Goal: Browse casually

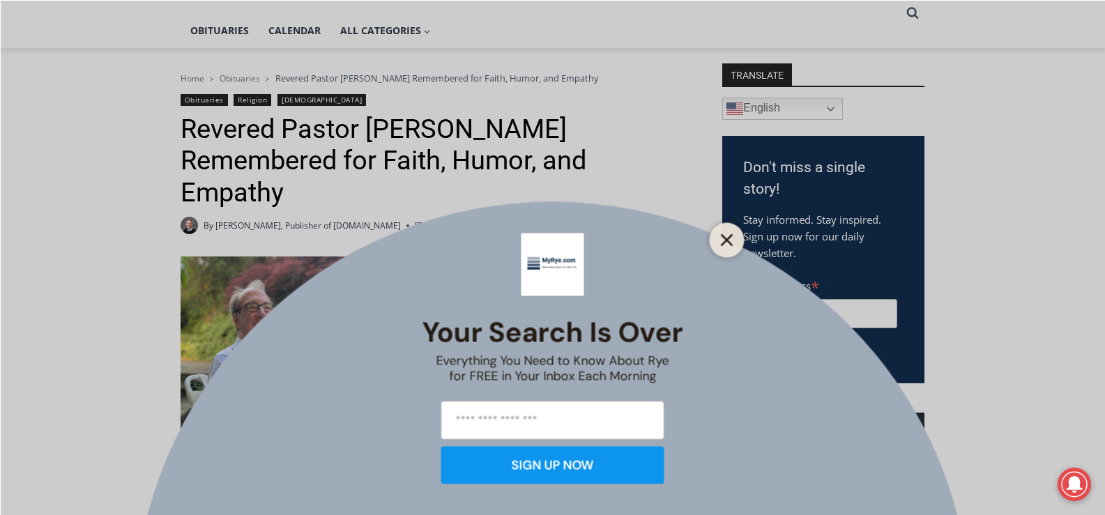
click at [730, 238] on line "Close" at bounding box center [727, 240] width 10 height 10
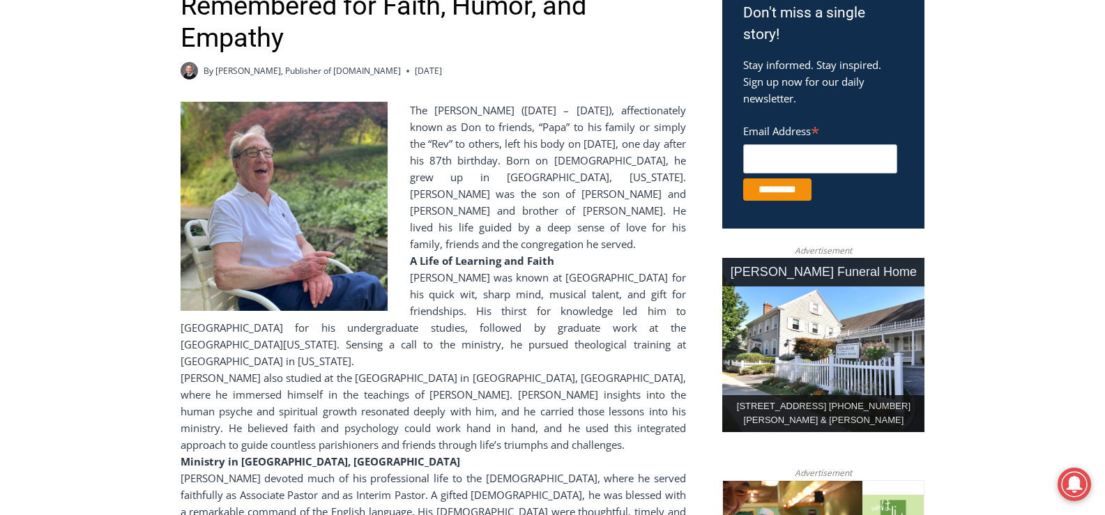
scroll to position [325, 0]
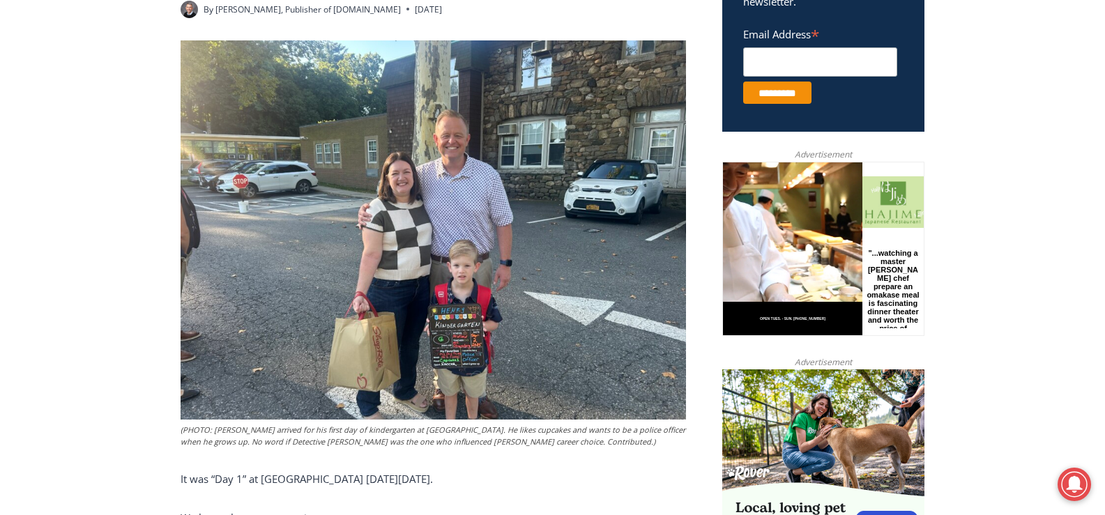
scroll to position [600, 0]
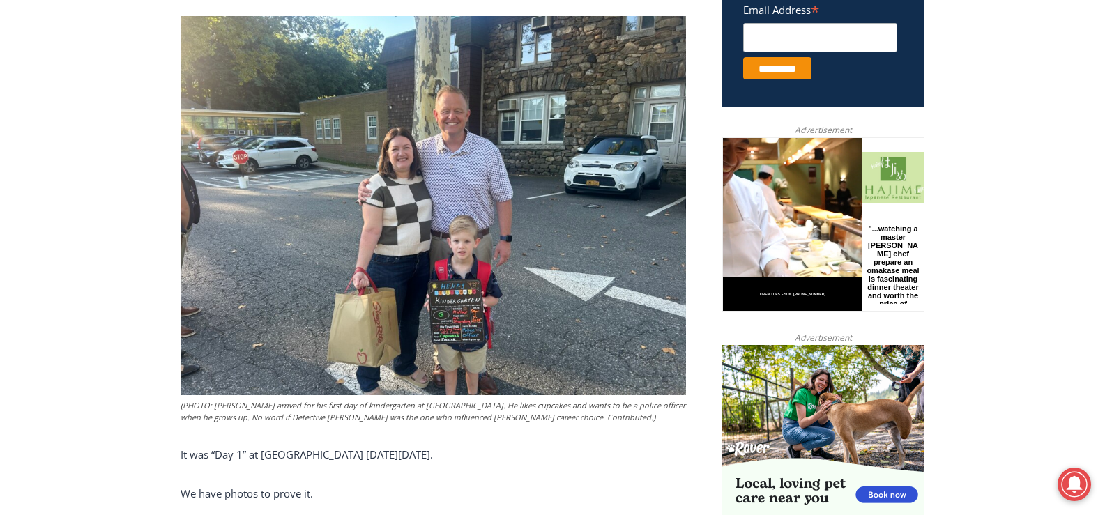
click at [307, 306] on img at bounding box center [434, 205] width 506 height 379
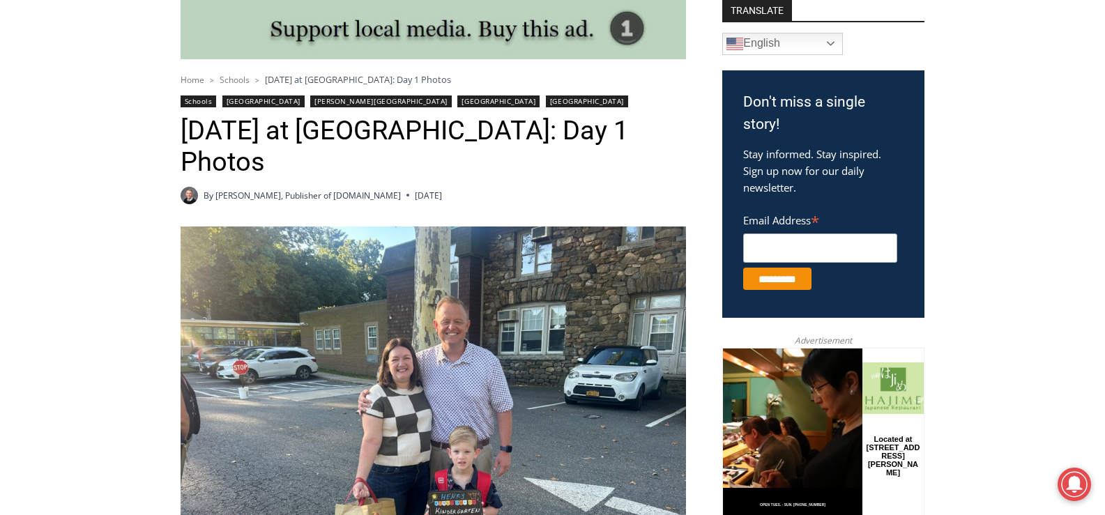
scroll to position [321, 0]
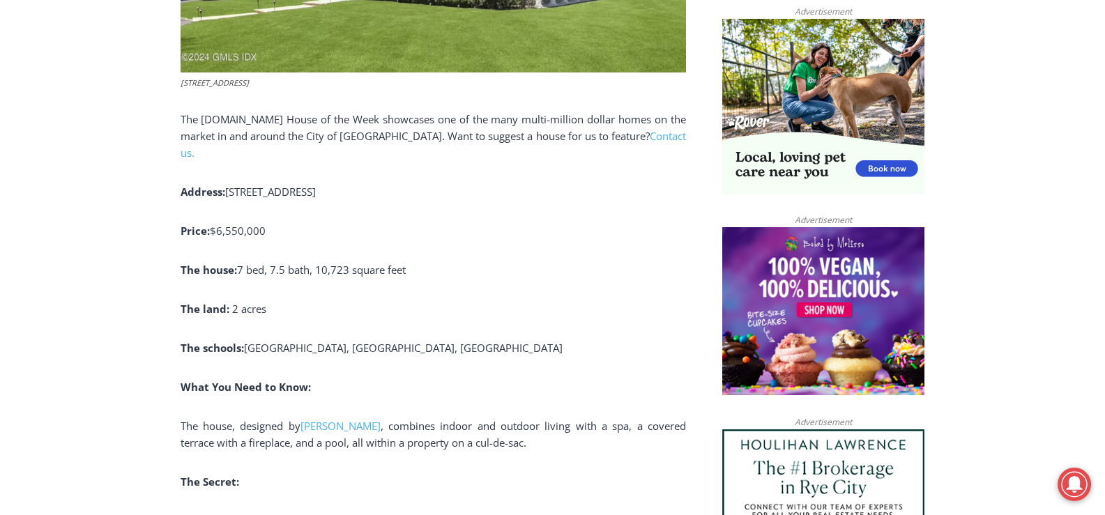
scroll to position [1021, 0]
